Goal: Communication & Community: Ask a question

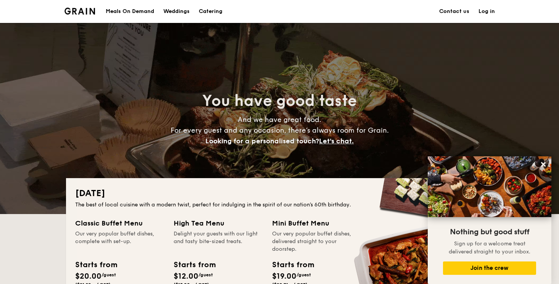
click at [206, 12] on h1 "Catering" at bounding box center [211, 11] width 24 height 23
click at [455, 11] on link "Contact us" at bounding box center [454, 11] width 30 height 23
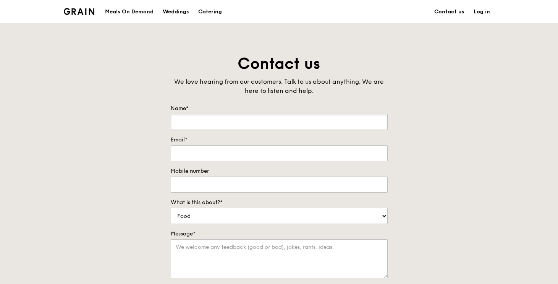
click at [266, 120] on input "Name*" at bounding box center [279, 122] width 217 height 16
type input "Jihye LEE"
type input "jihye.lee@sec.ethz.ch"
type input "97234523"
click at [244, 215] on select "Food Service Billing/Payment Catering Others" at bounding box center [279, 216] width 217 height 16
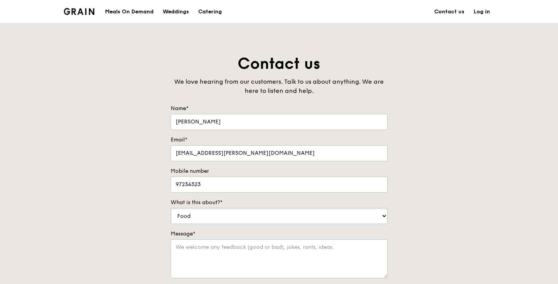
select select "Catering"
click at [171, 208] on select "Food Service Billing/Payment Catering Others" at bounding box center [279, 216] width 217 height 16
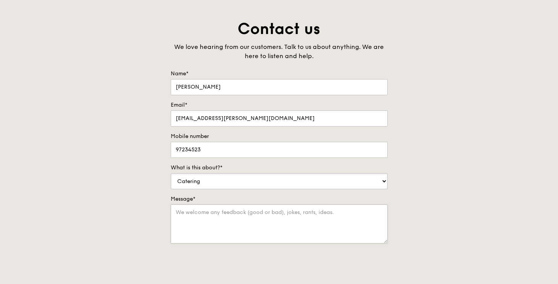
scroll to position [44, 0]
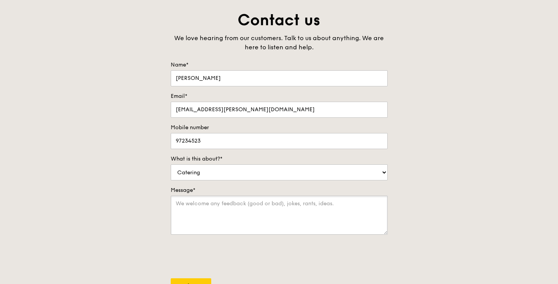
click at [194, 205] on textarea "Message*" at bounding box center [279, 214] width 217 height 39
paste textarea "Dear Orange Clove Catering Team, This is Jihye, a project coordinator at Singap…"
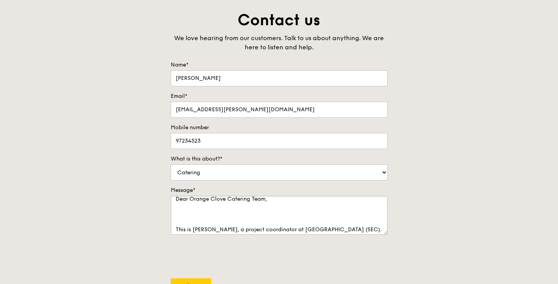
scroll to position [0, 0]
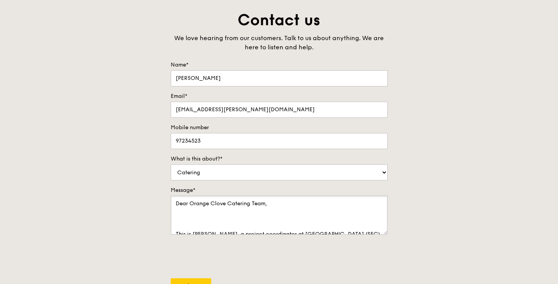
drag, startPoint x: 226, startPoint y: 205, endPoint x: 190, endPoint y: 206, distance: 36.7
click at [190, 206] on textarea "Dear Orange Clove Catering Team, This is Jihye, a project coordinator at Singap…" at bounding box center [279, 214] width 217 height 39
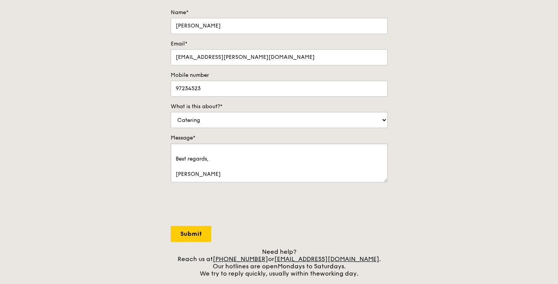
scroll to position [99, 0]
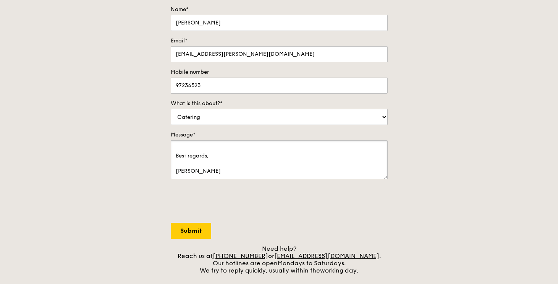
type textarea "Dear Grain Catering Team, This is Jihye, a project coordinator at Singapore ETH…"
click at [191, 232] on input "Submit" at bounding box center [191, 230] width 40 height 16
select select "Food"
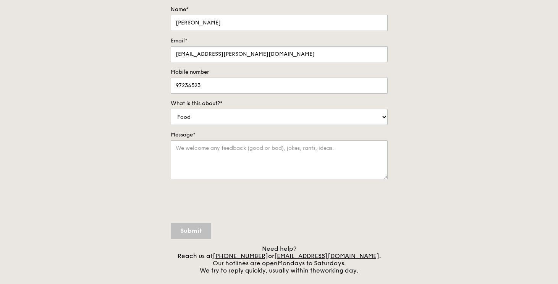
scroll to position [0, 0]
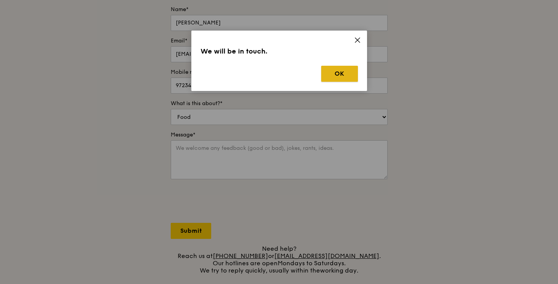
click at [337, 75] on button "OK" at bounding box center [339, 74] width 37 height 16
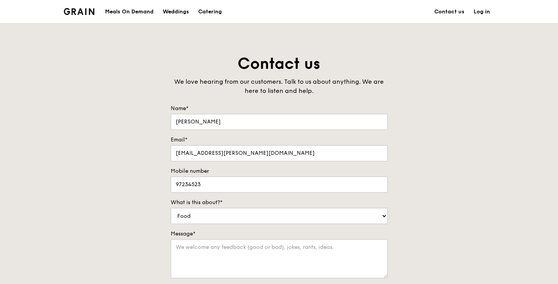
click at [139, 13] on div "Meals On Demand" at bounding box center [129, 11] width 48 height 23
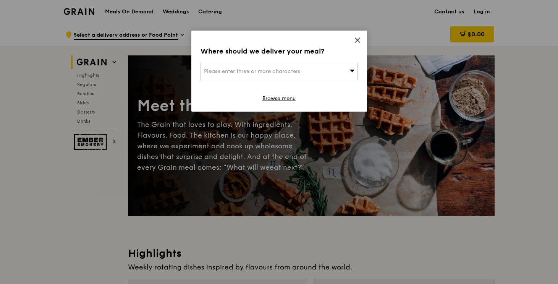
click at [357, 40] on icon at bounding box center [357, 40] width 5 height 5
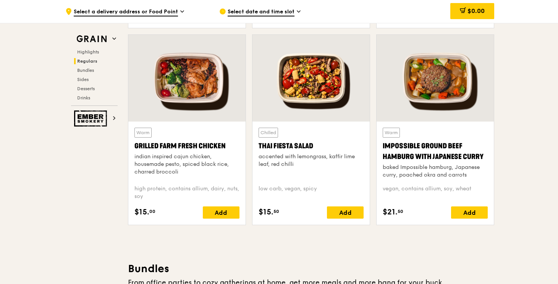
scroll to position [866, 0]
